Goal: Task Accomplishment & Management: Use online tool/utility

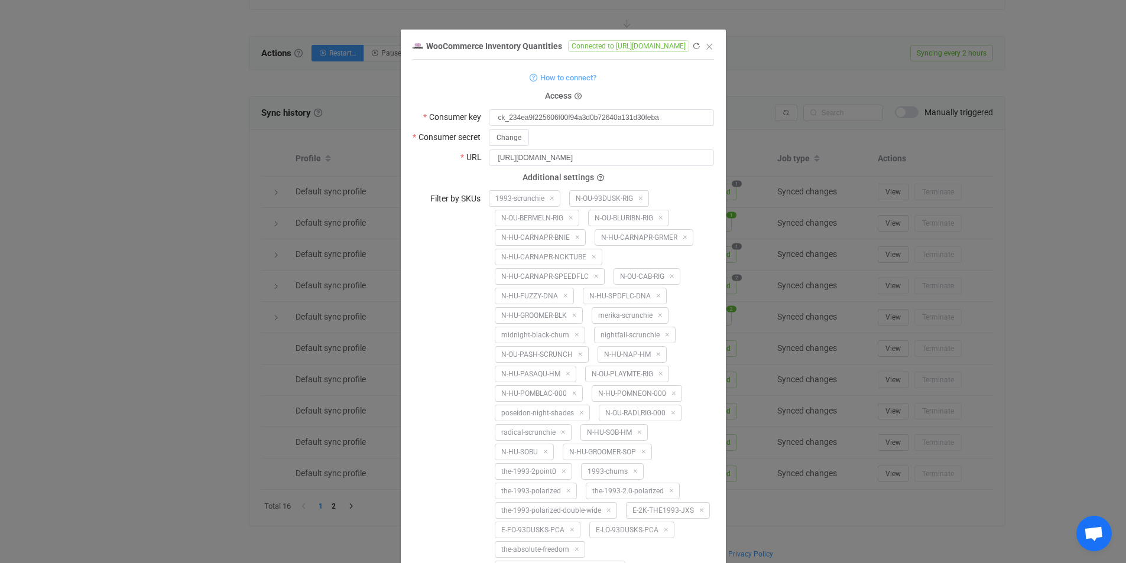
scroll to position [3714, 0]
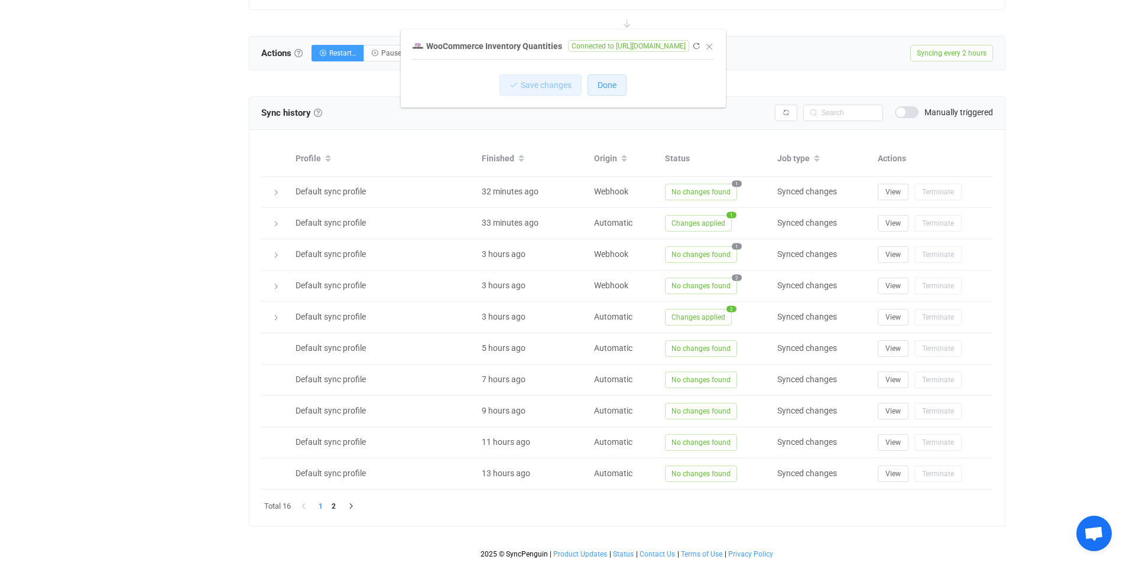
scroll to position [0, 0]
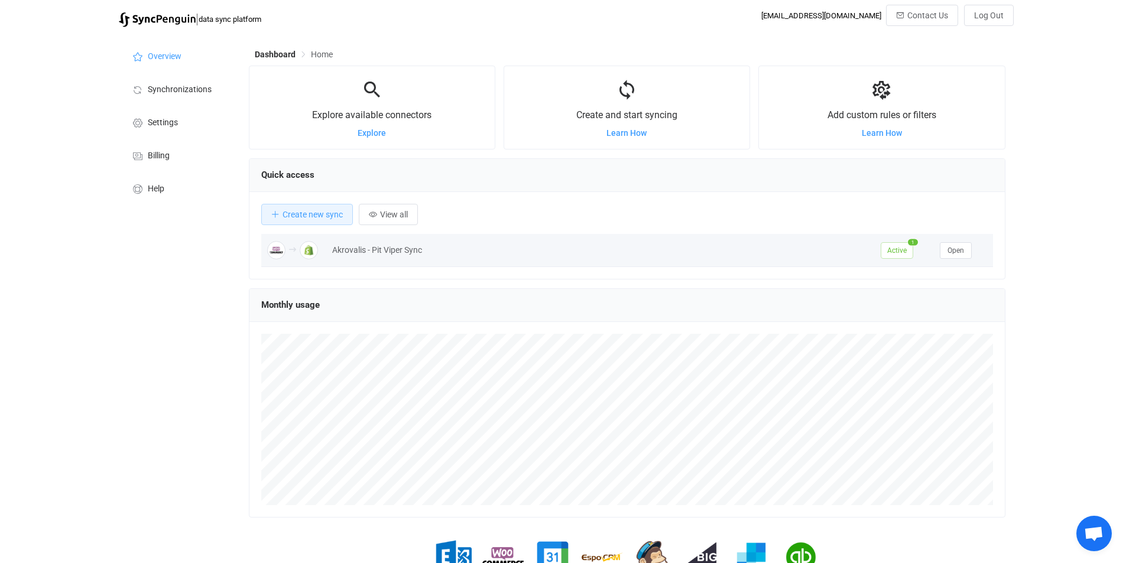
click at [900, 259] on span "Active" at bounding box center [896, 250] width 32 height 17
click at [943, 253] on button "Open" at bounding box center [955, 250] width 32 height 17
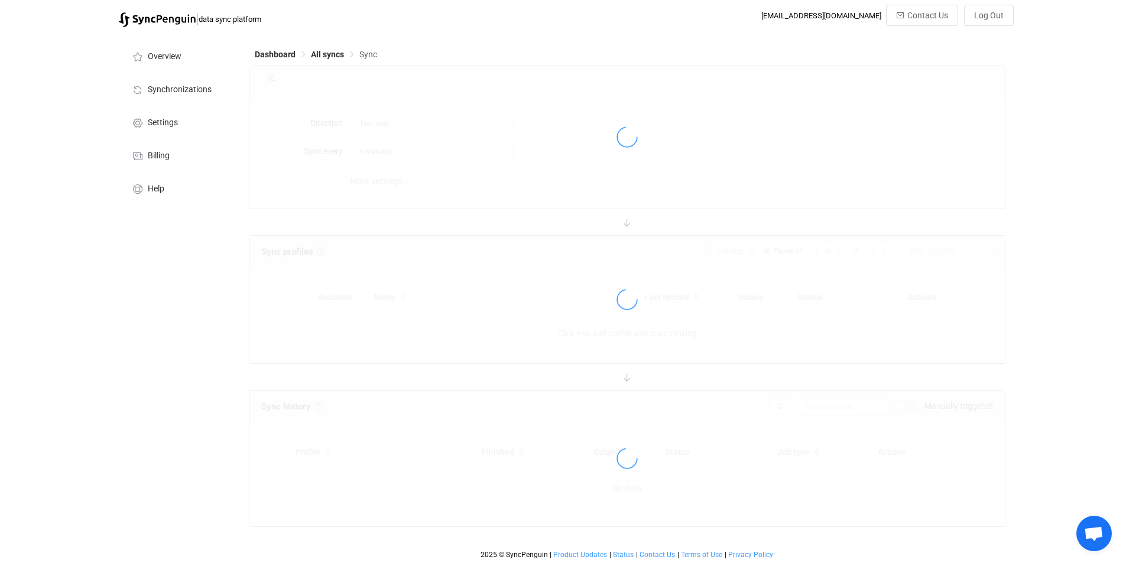
type input "WooCommerce → Shopify"
type input "2 hours"
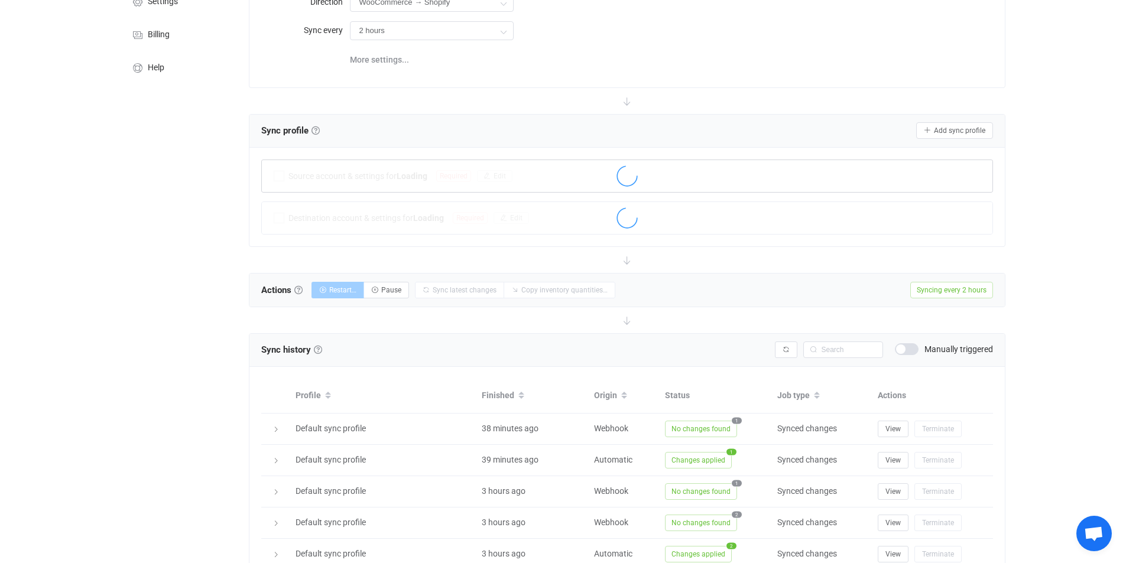
scroll to position [122, 0]
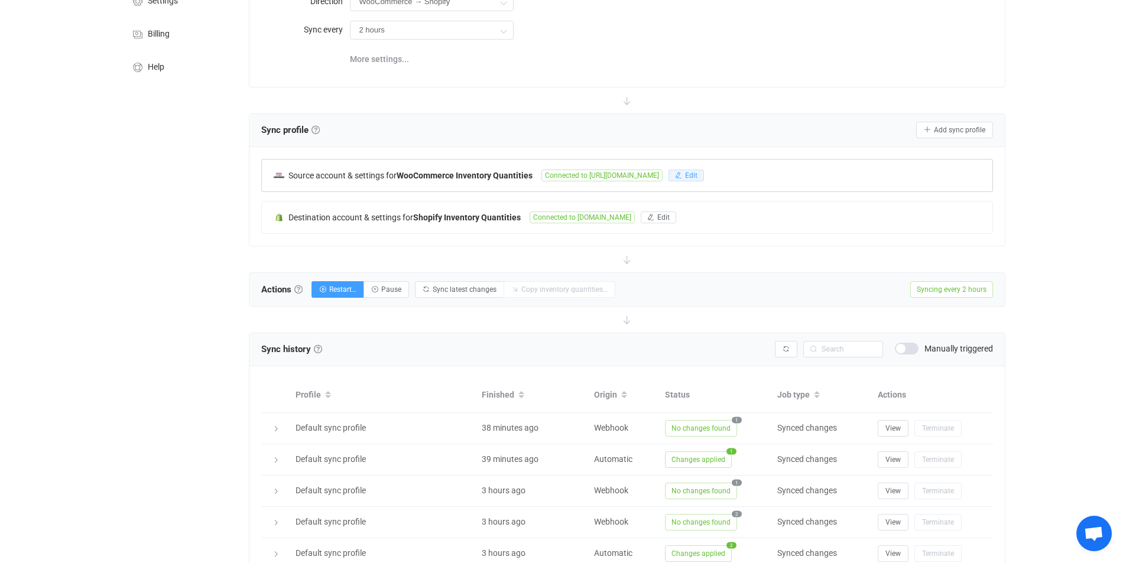
click at [697, 174] on span "Edit" at bounding box center [691, 175] width 12 height 8
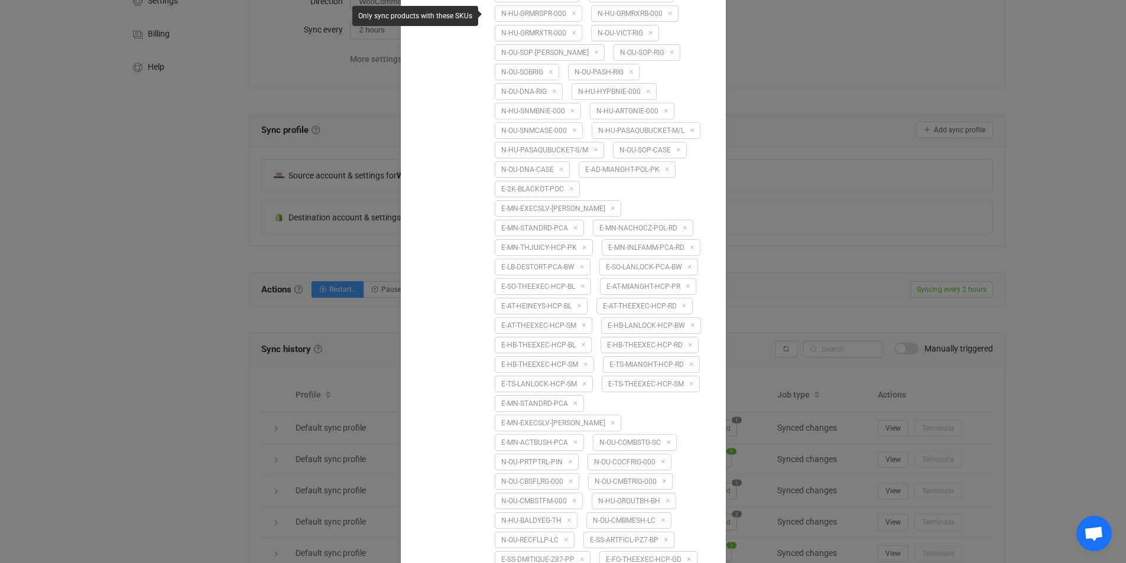
scroll to position [358, 0]
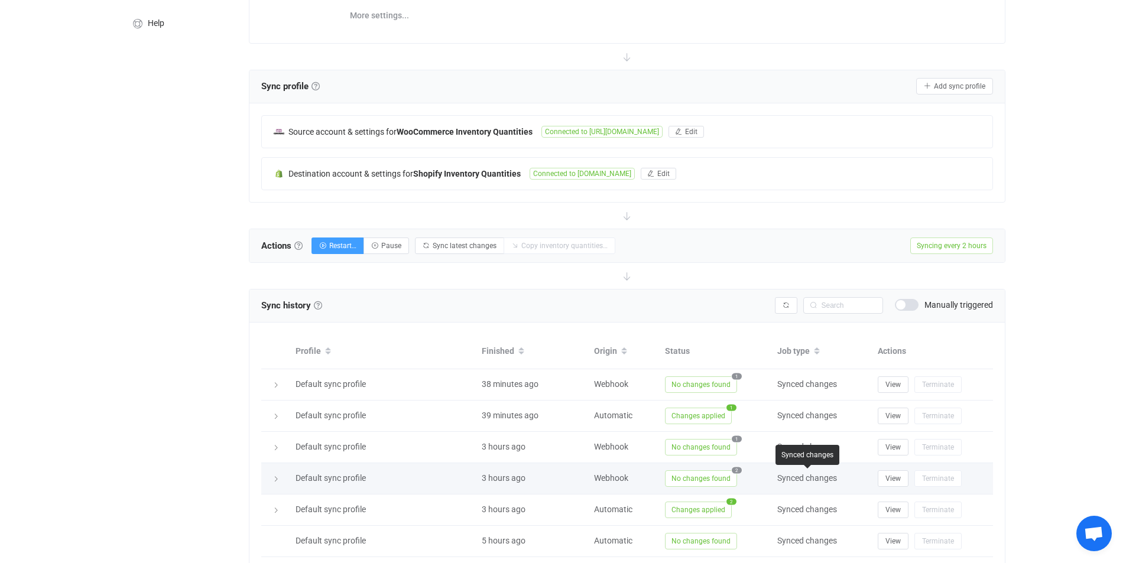
scroll to position [165, 0]
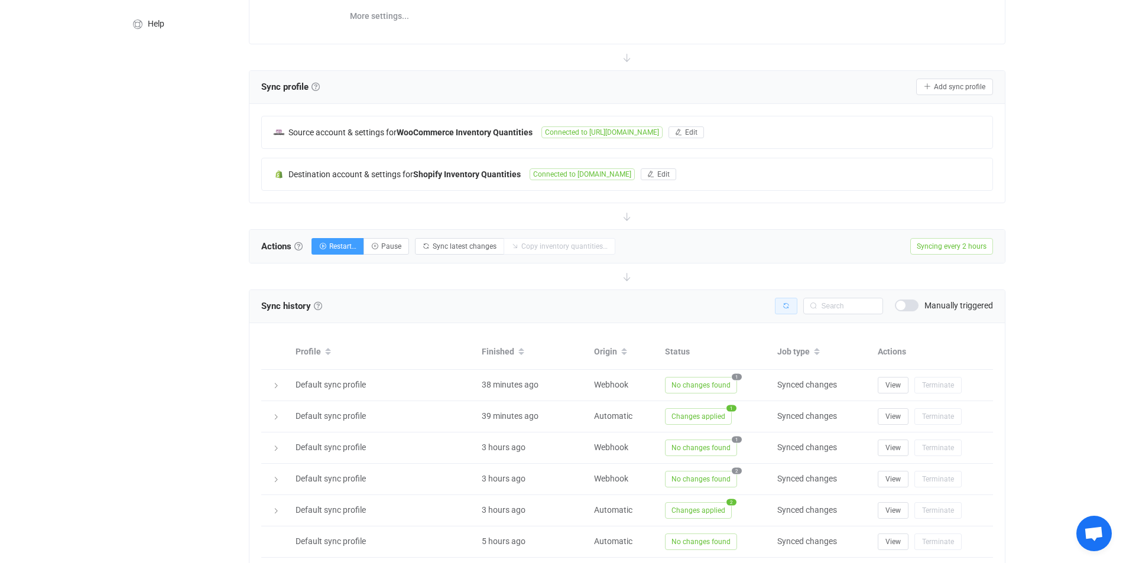
click at [789, 305] on button "button" at bounding box center [786, 306] width 22 height 17
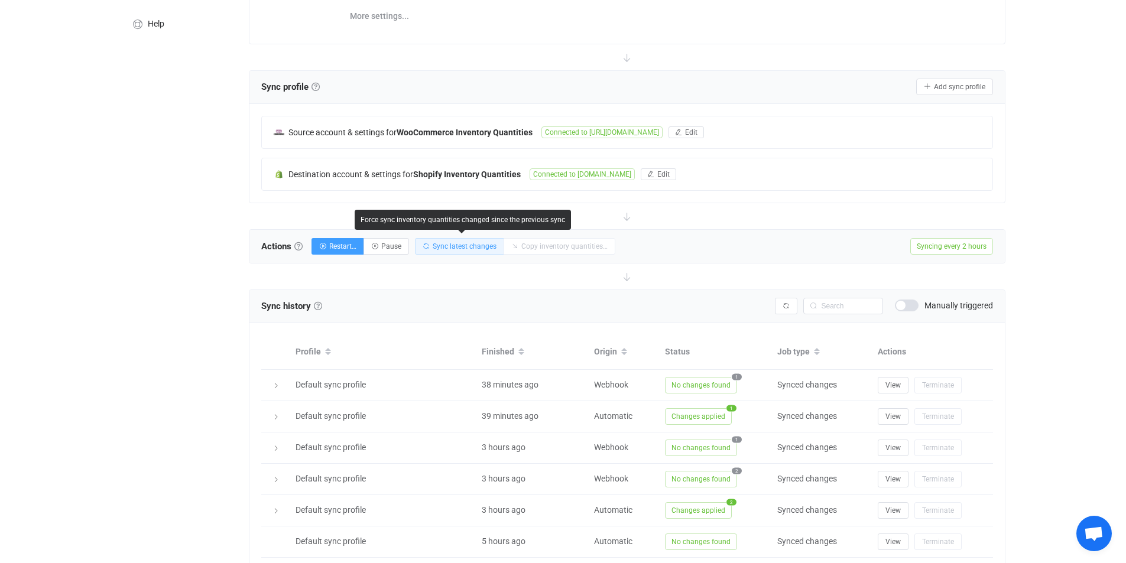
click at [449, 247] on span "Sync latest changes" at bounding box center [464, 246] width 64 height 8
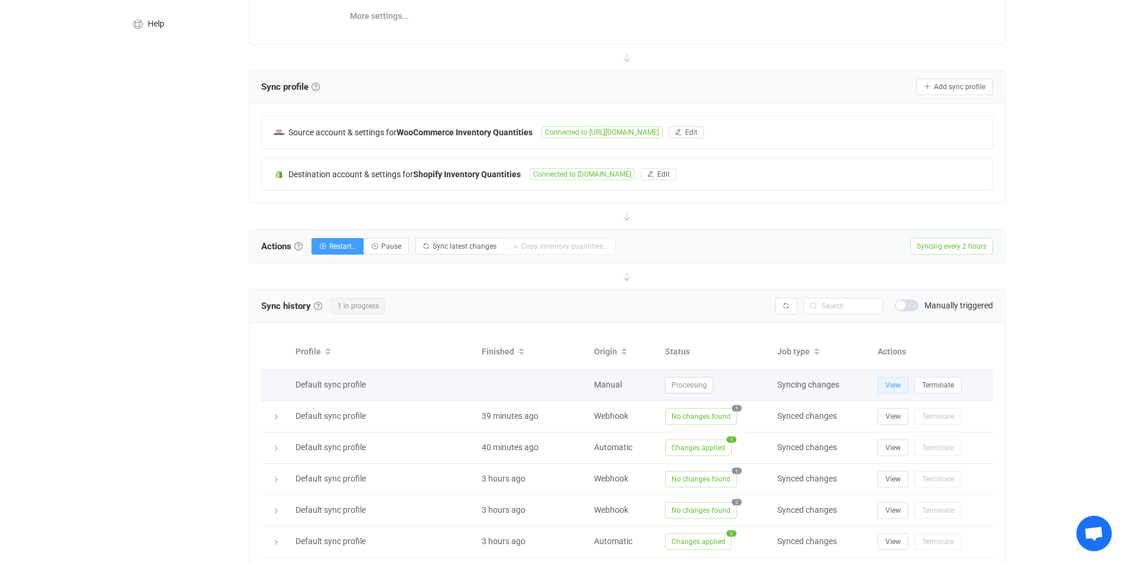
click at [881, 384] on button "View" at bounding box center [892, 385] width 31 height 17
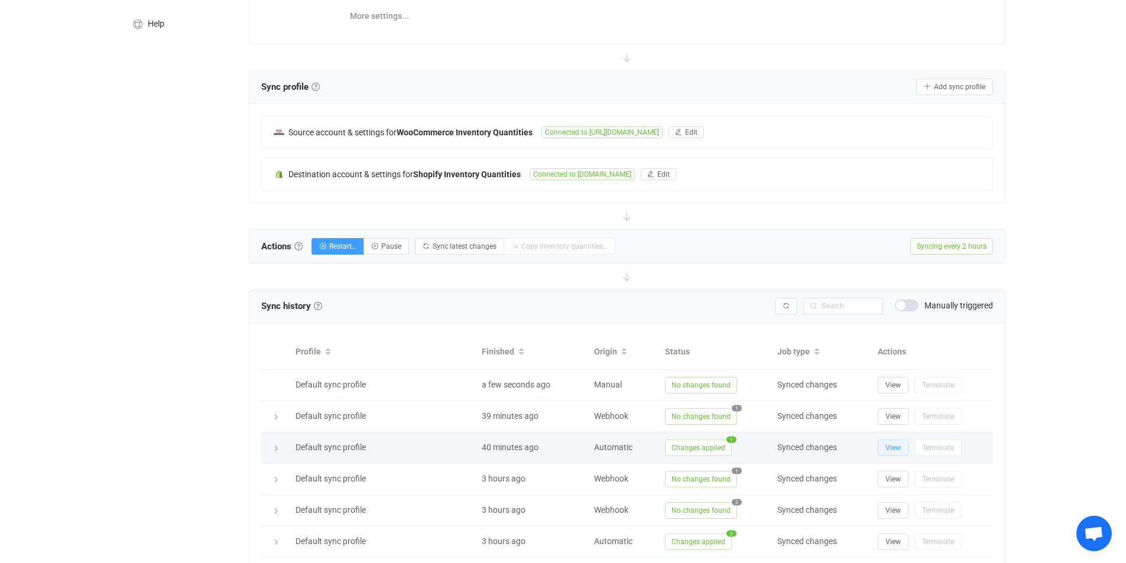
click at [884, 448] on button "View" at bounding box center [892, 448] width 31 height 17
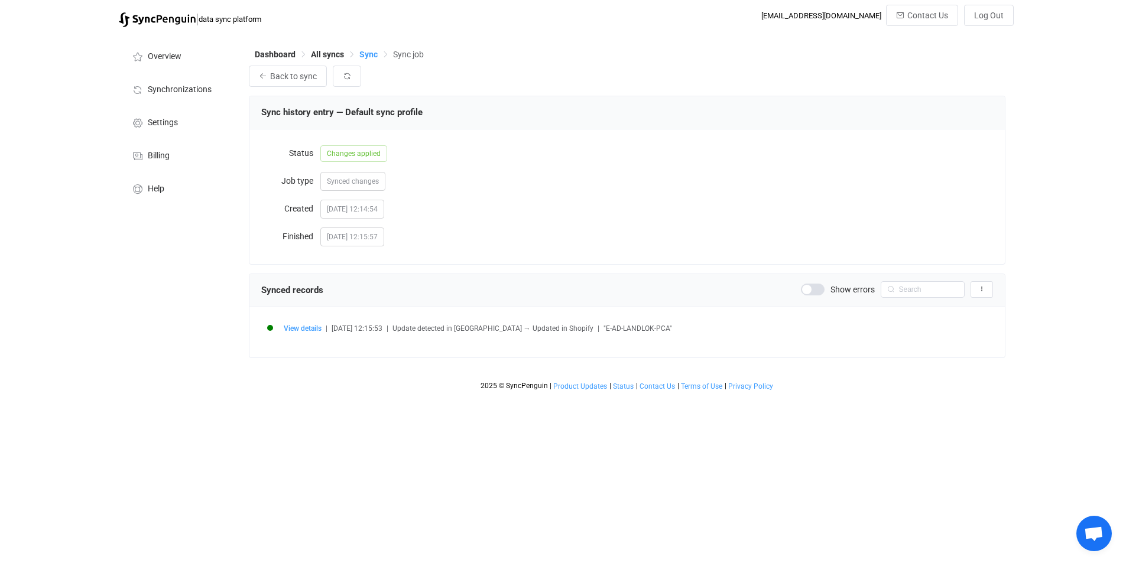
click at [375, 52] on span "Sync" at bounding box center [368, 54] width 18 height 9
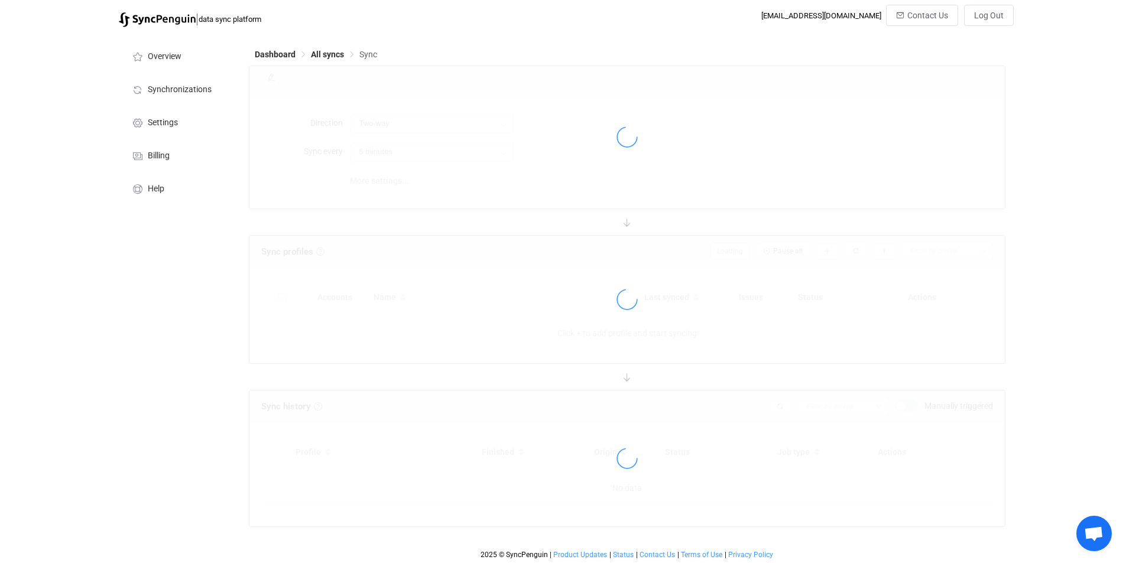
type input "WooCommerce → Shopify"
type input "2 hours"
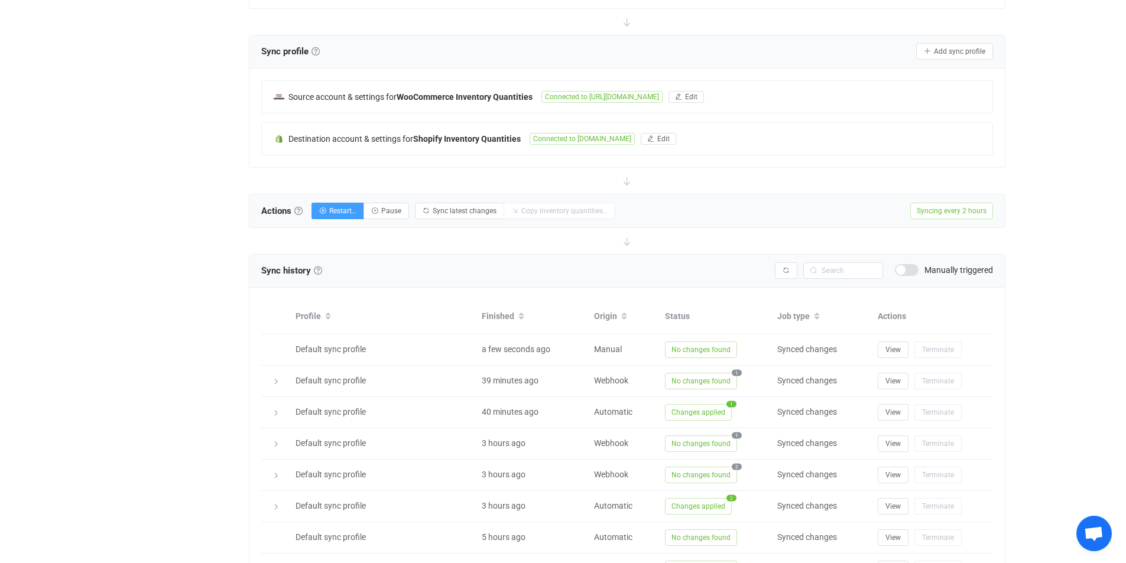
scroll to position [202, 0]
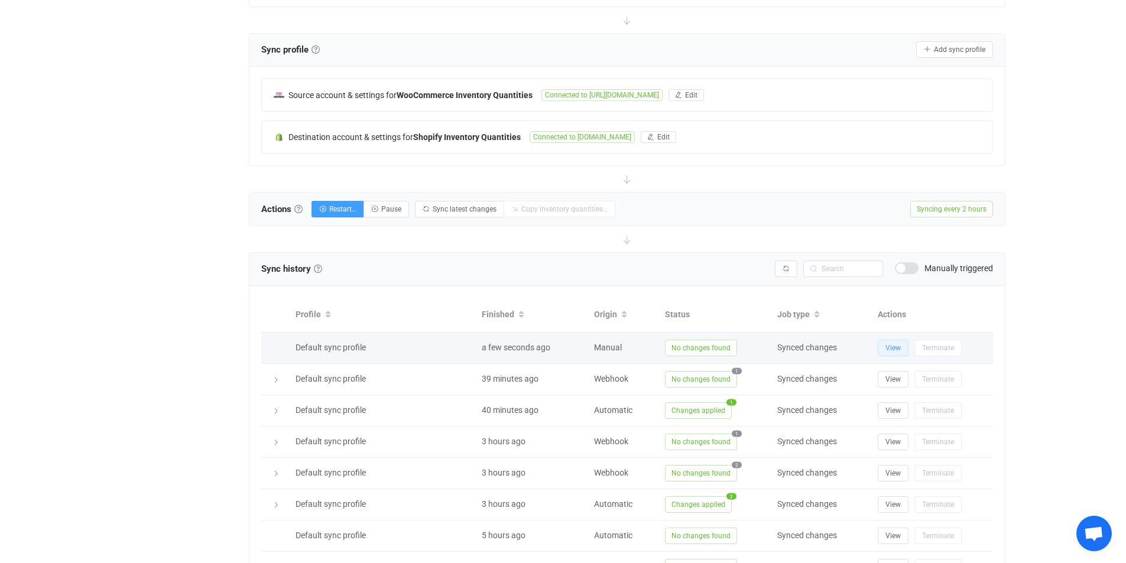
click at [900, 346] on button "View" at bounding box center [892, 348] width 31 height 17
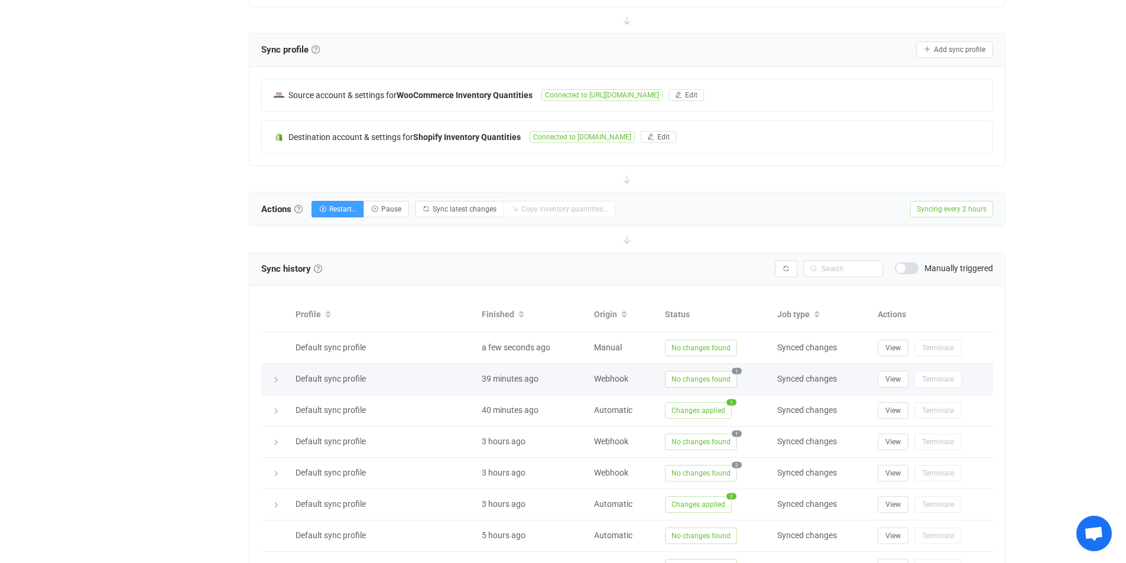
click at [734, 372] on span "1" at bounding box center [736, 370] width 10 height 6
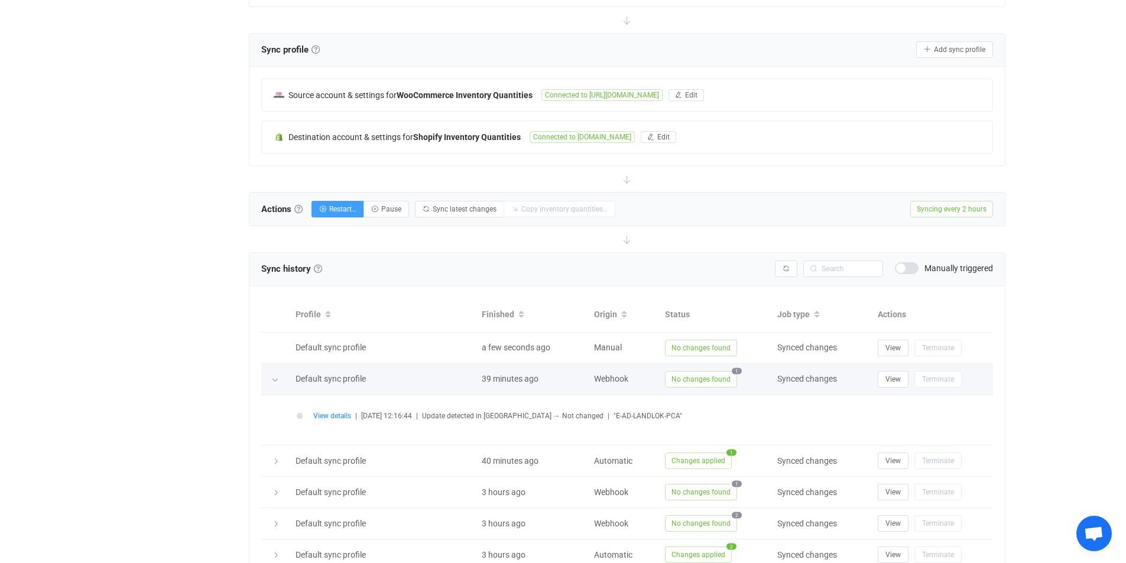
click at [734, 372] on span "1" at bounding box center [736, 370] width 10 height 6
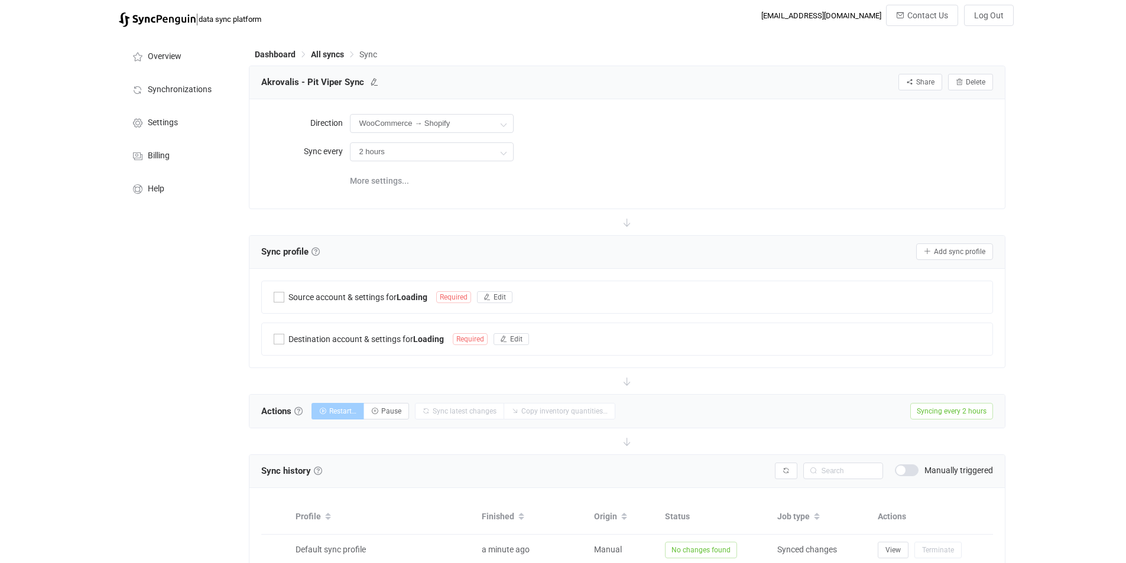
scroll to position [202, 0]
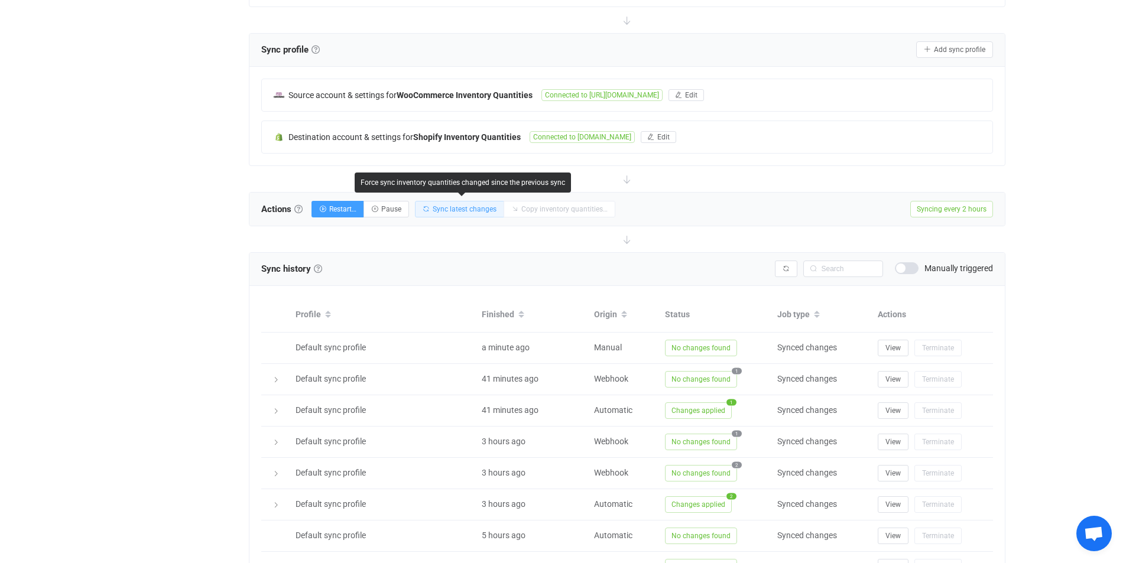
click at [453, 212] on span "Sync latest changes" at bounding box center [464, 209] width 64 height 8
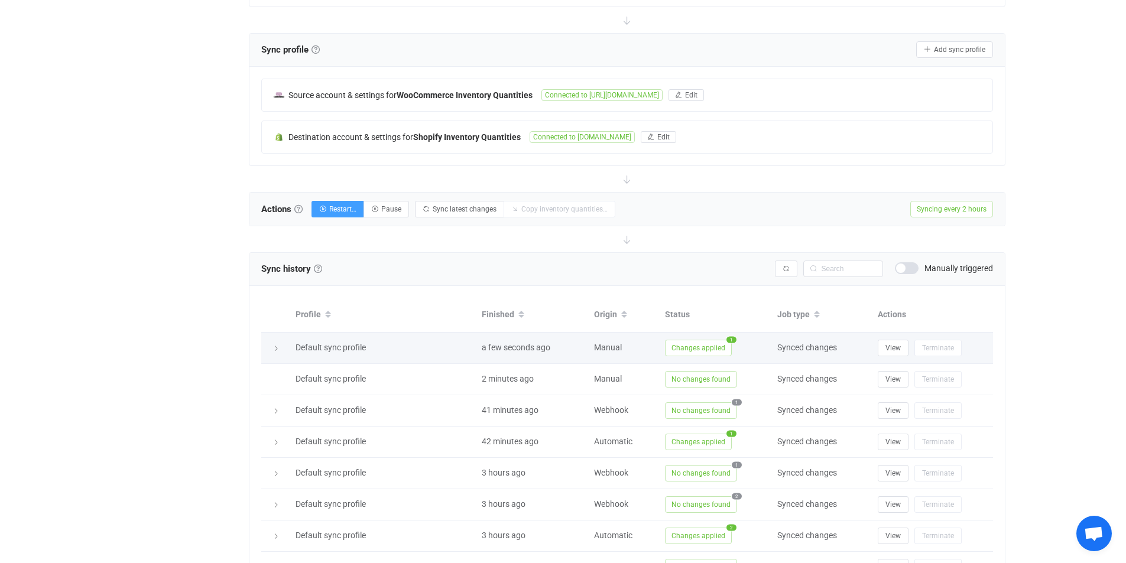
click at [694, 344] on span "Changes applied" at bounding box center [698, 348] width 67 height 17
